Goal: Task Accomplishment & Management: Manage account settings

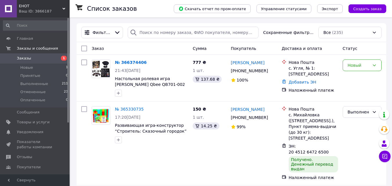
click at [45, 56] on span "Заказы" at bounding box center [35, 58] width 37 height 5
click at [360, 68] on div "Новый" at bounding box center [359, 65] width 22 height 6
click at [246, 62] on link "[PERSON_NAME]" at bounding box center [248, 63] width 34 height 6
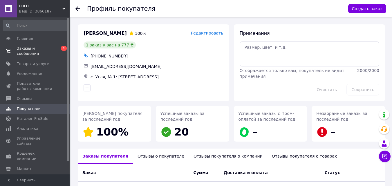
click at [31, 50] on span "Заказы и сообщения" at bounding box center [35, 51] width 37 height 10
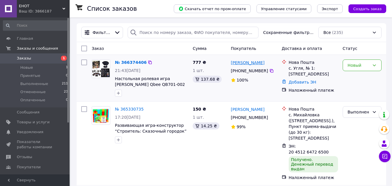
click at [241, 65] on link "[PERSON_NAME]" at bounding box center [248, 63] width 34 height 6
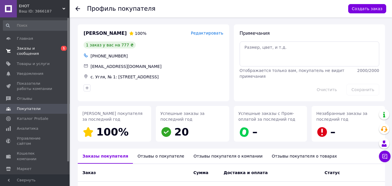
click at [51, 50] on span "Заказы и сообщения" at bounding box center [35, 51] width 37 height 10
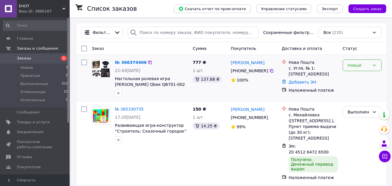
click at [361, 66] on div "Новый" at bounding box center [359, 65] width 22 height 6
click at [360, 77] on li "Принят" at bounding box center [362, 78] width 38 height 10
